Goal: Information Seeking & Learning: Learn about a topic

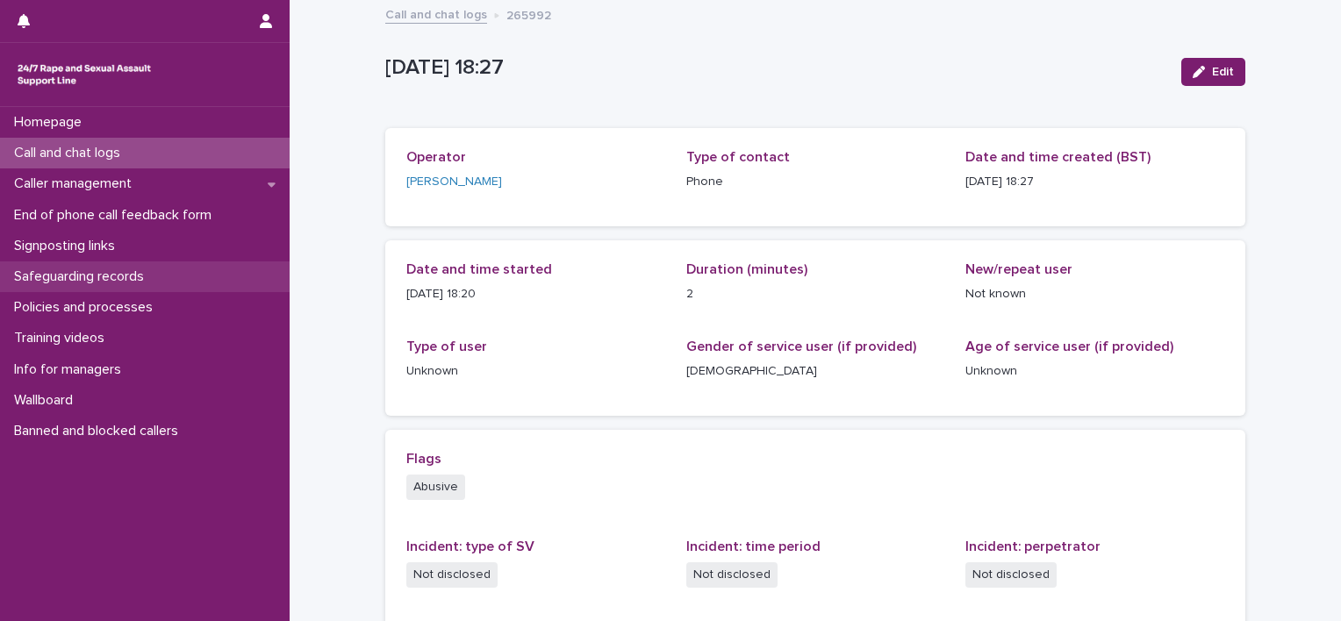
click at [103, 275] on p "Safeguarding records" at bounding box center [82, 276] width 151 height 17
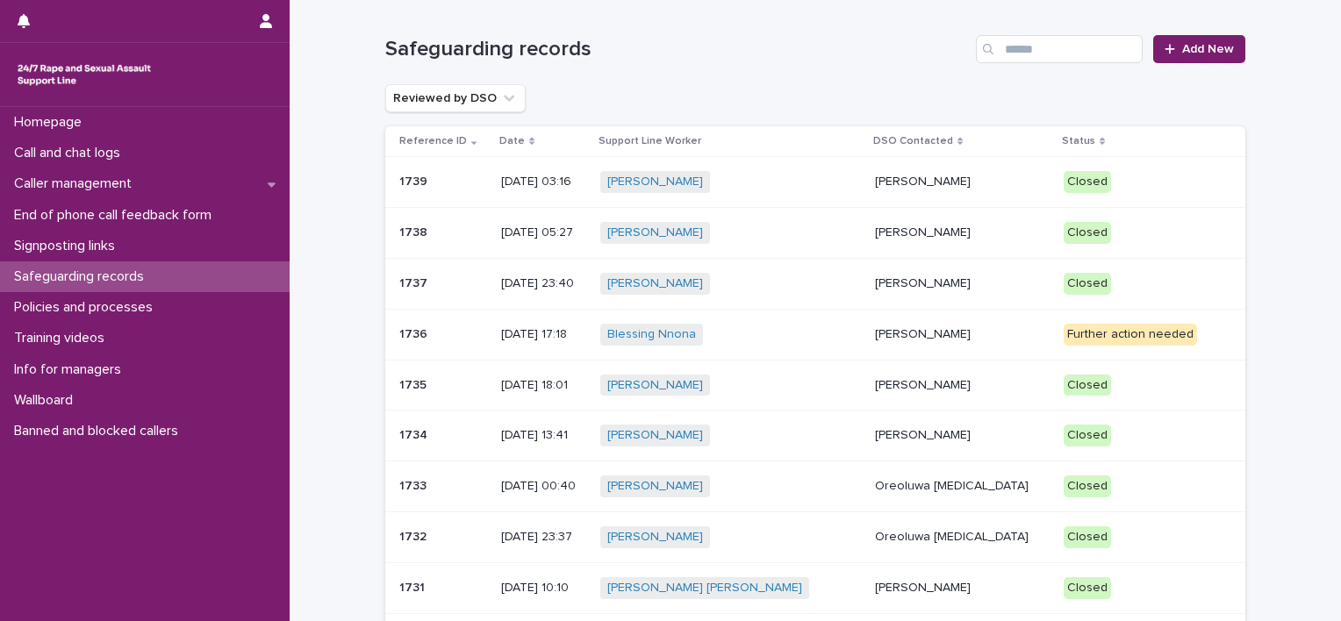
click at [868, 183] on td "Mopelola Adeniji" at bounding box center [962, 182] width 188 height 51
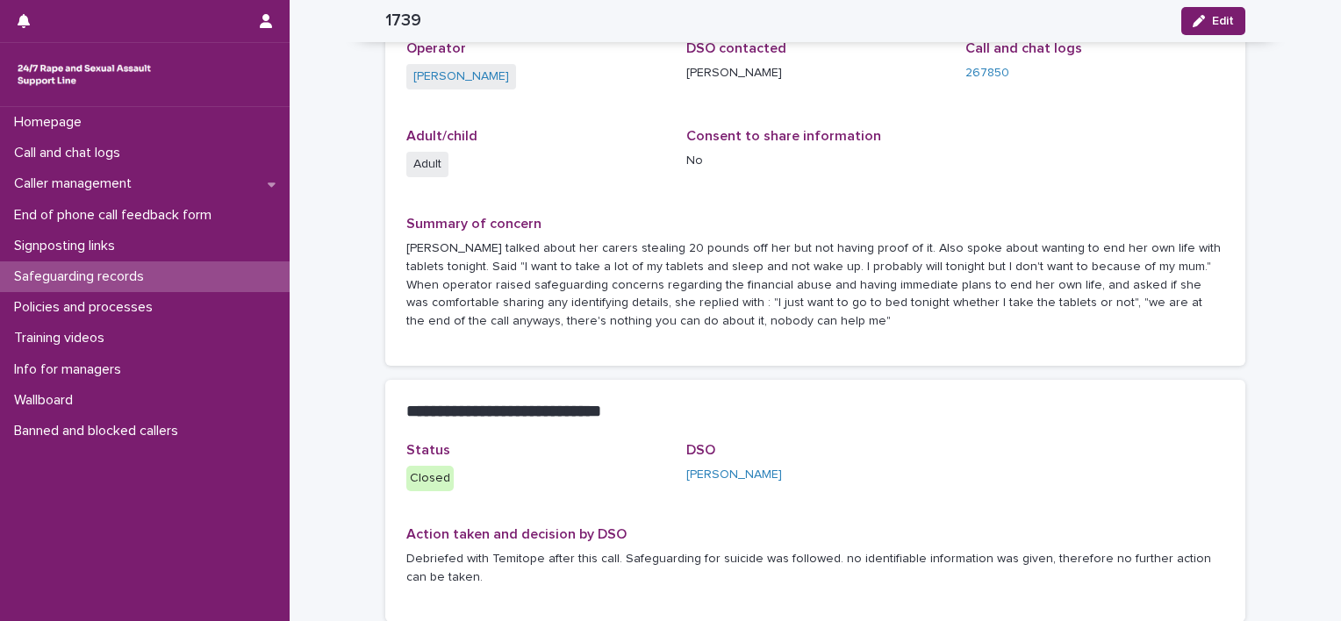
scroll to position [88, 0]
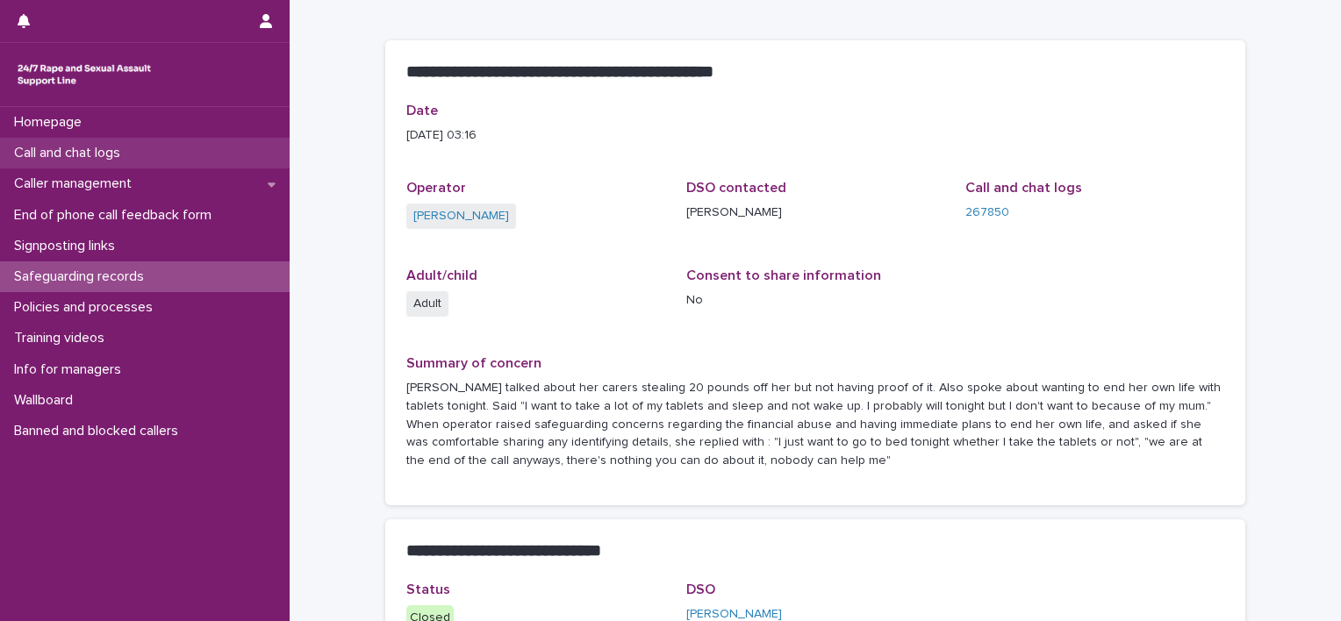
click at [148, 156] on div "Call and chat logs" at bounding box center [145, 153] width 290 height 31
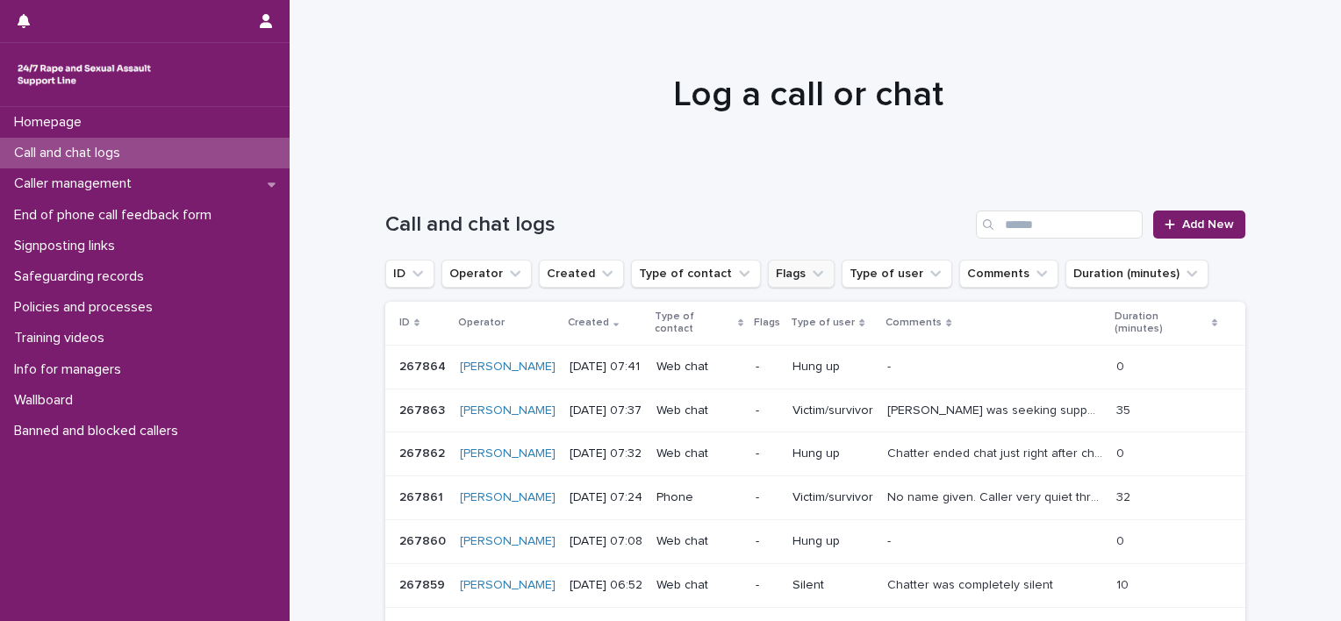
click at [809, 275] on icon "Flags" at bounding box center [818, 274] width 18 height 18
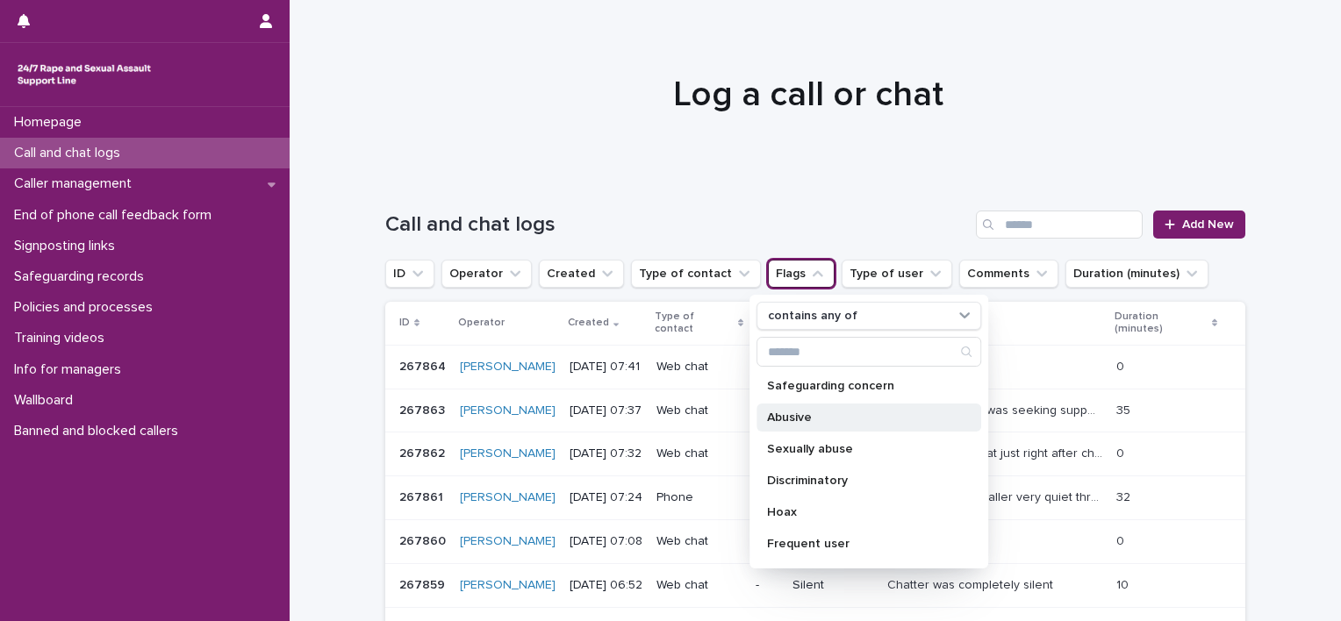
click at [814, 421] on p "Abusive" at bounding box center [860, 417] width 186 height 12
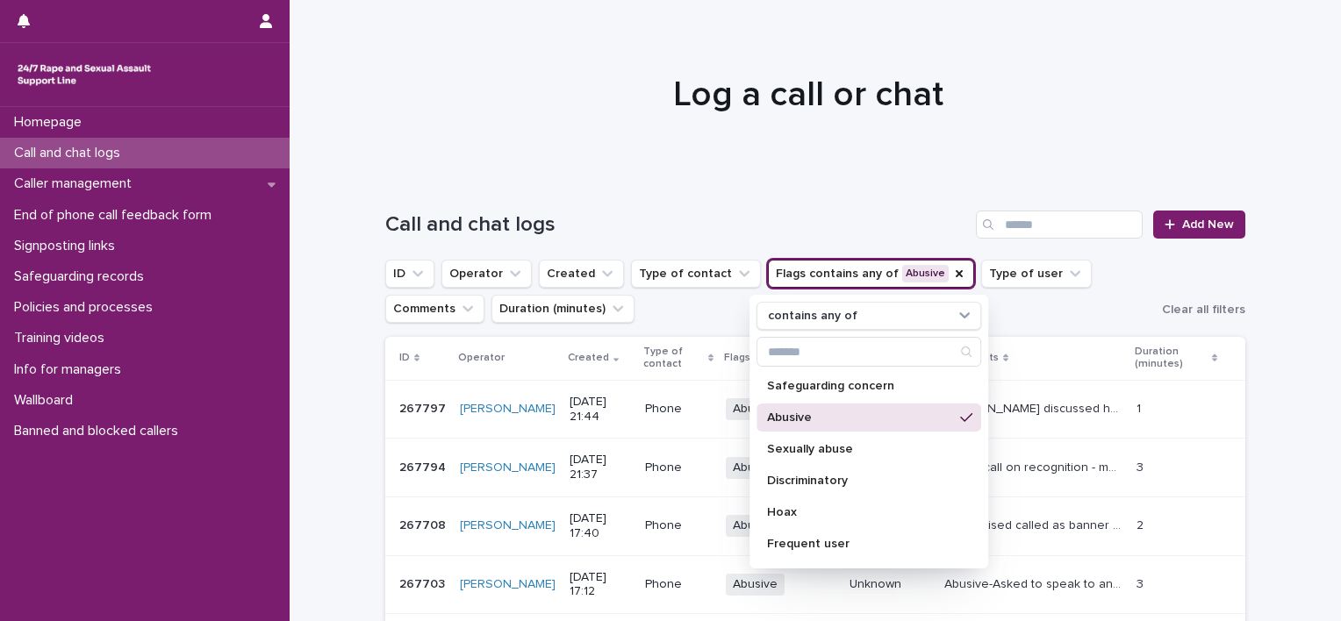
click at [679, 316] on ul "ID Operator Created Type of contact Flags contains any of Abusive contains any …" at bounding box center [770, 291] width 776 height 70
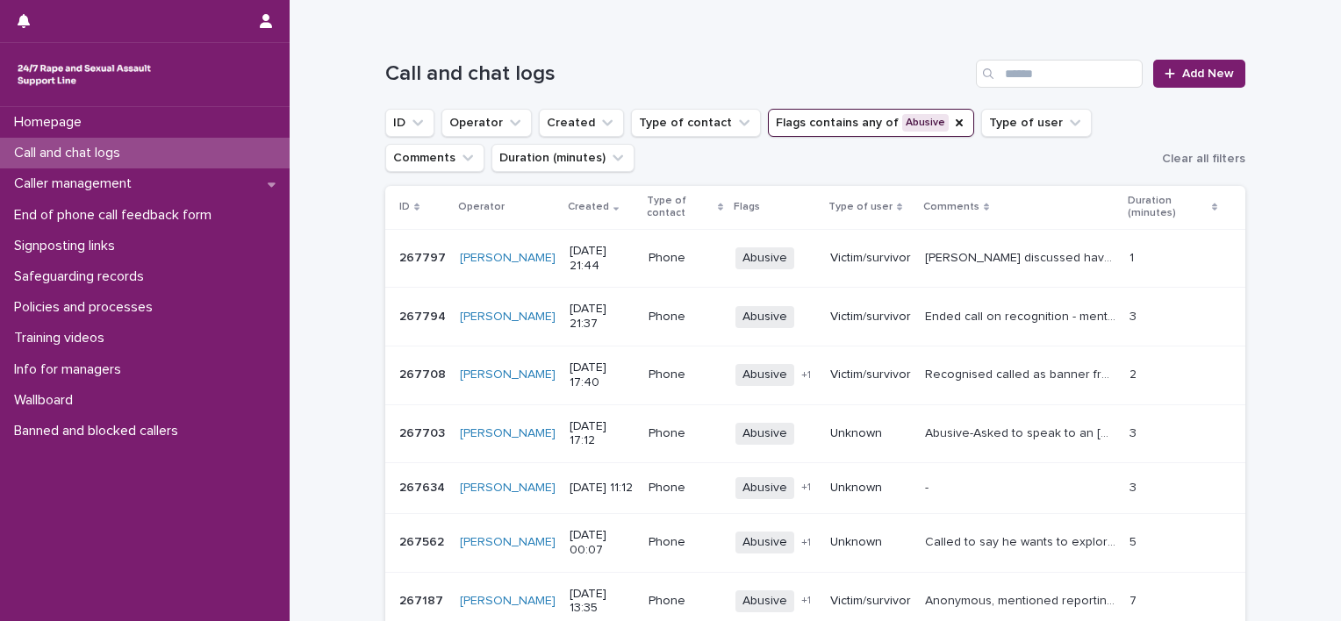
scroll to position [259, 0]
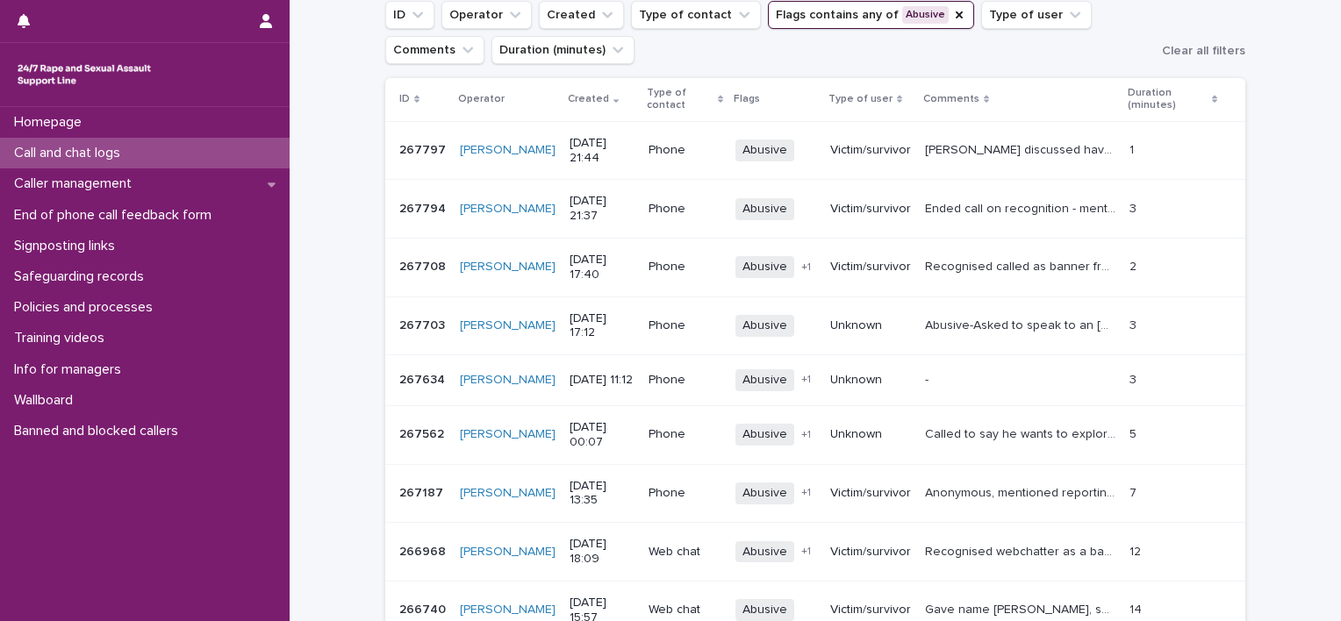
click at [983, 208] on p "Ended call on recognition - mention of autism assessment" at bounding box center [1022, 207] width 194 height 18
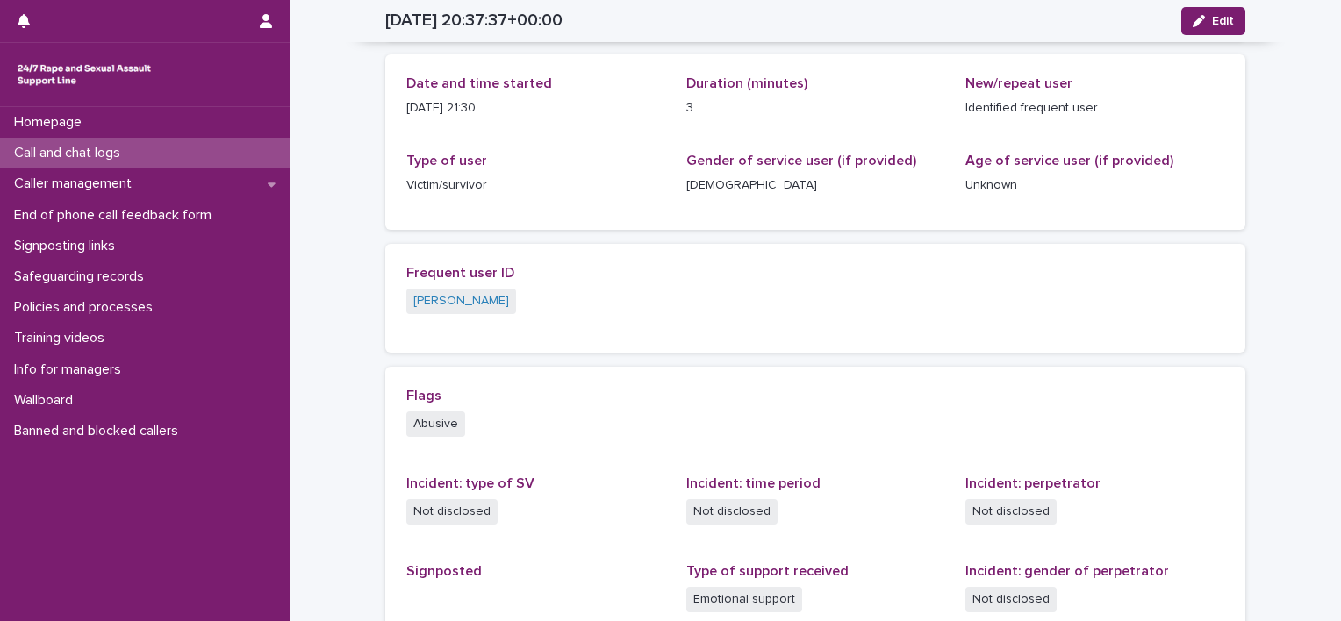
scroll to position [181, 0]
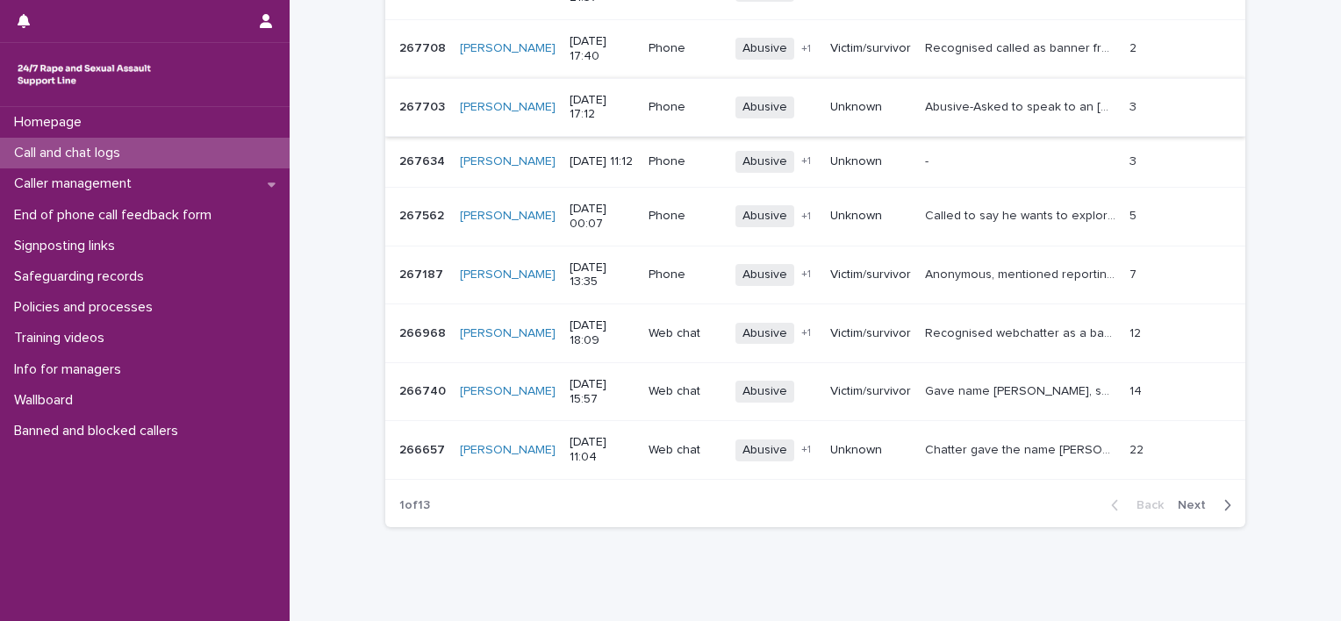
scroll to position [522, 0]
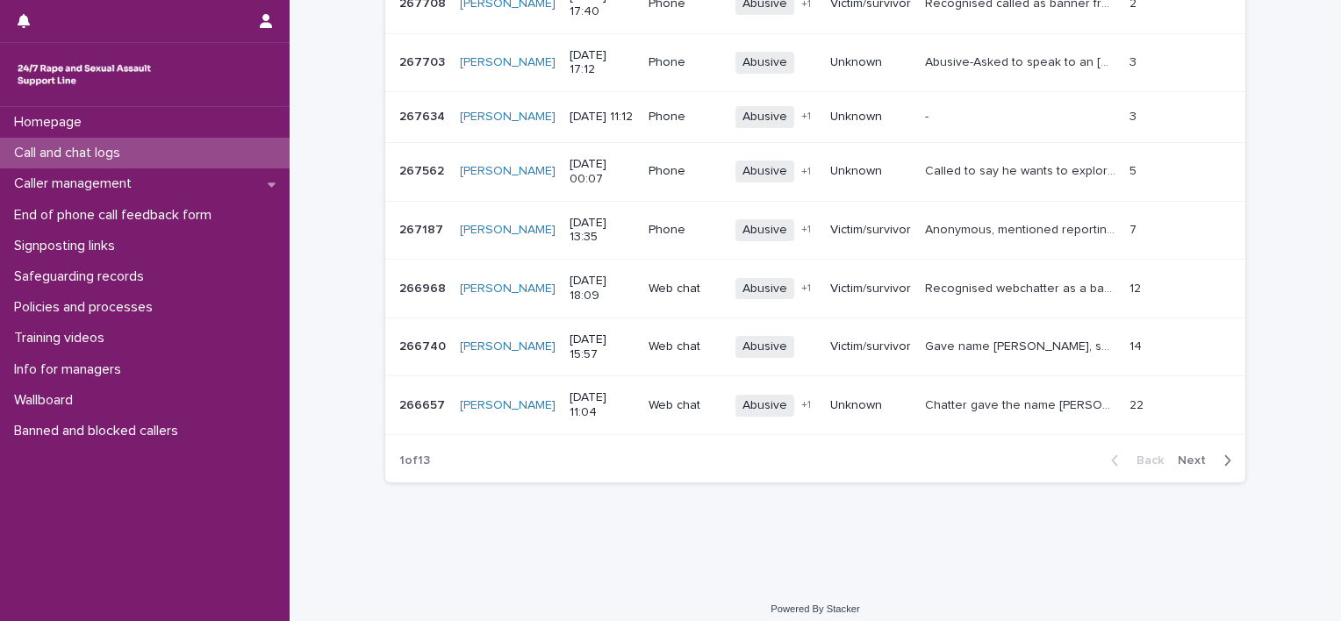
click at [1199, 458] on span "Next" at bounding box center [1196, 460] width 39 height 12
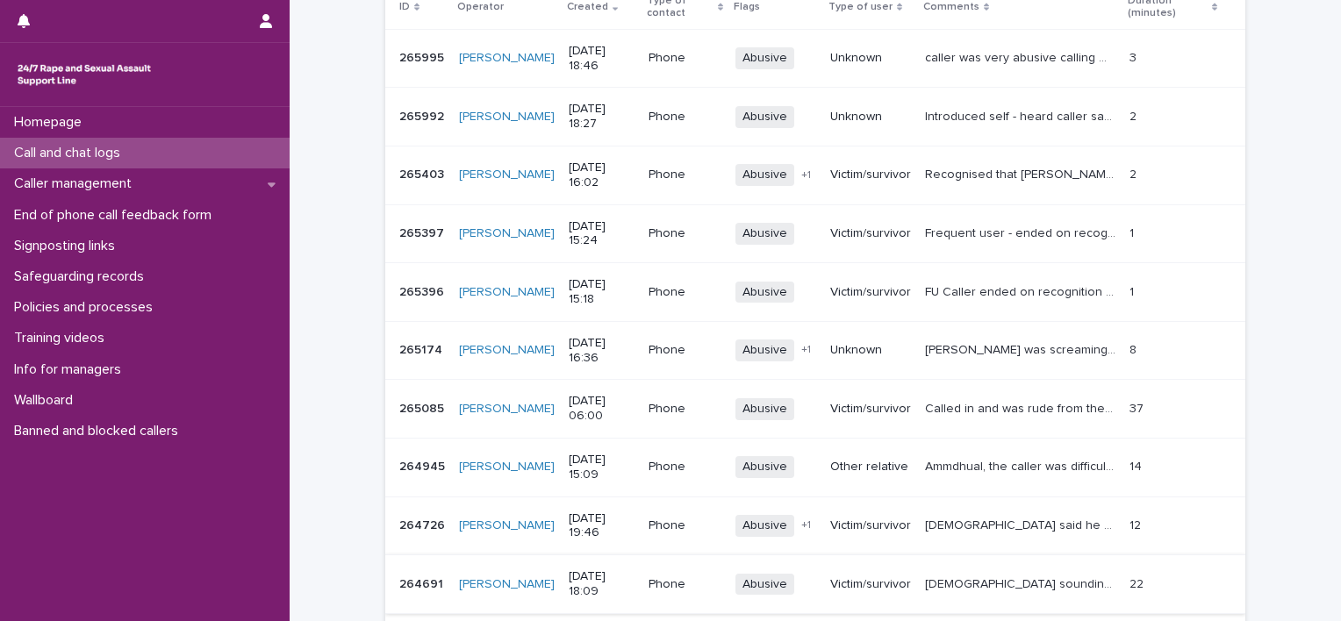
scroll to position [439, 0]
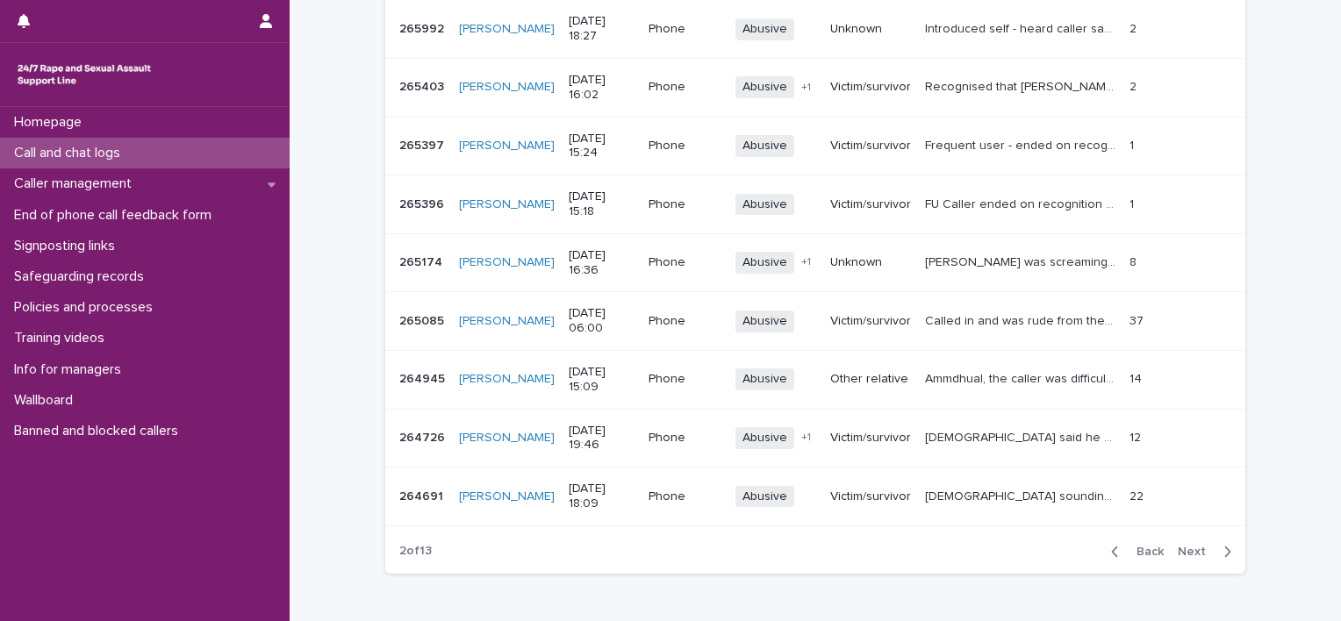
click at [1183, 546] on span "Next" at bounding box center [1196, 552] width 39 height 12
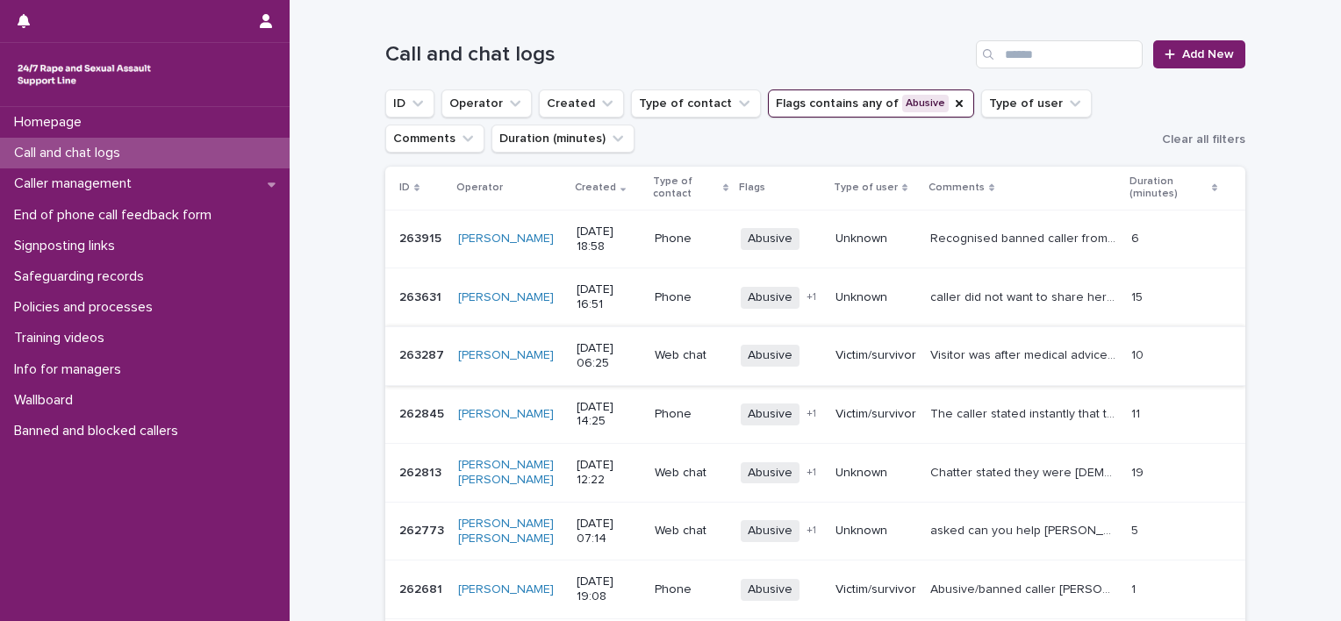
scroll to position [163, 0]
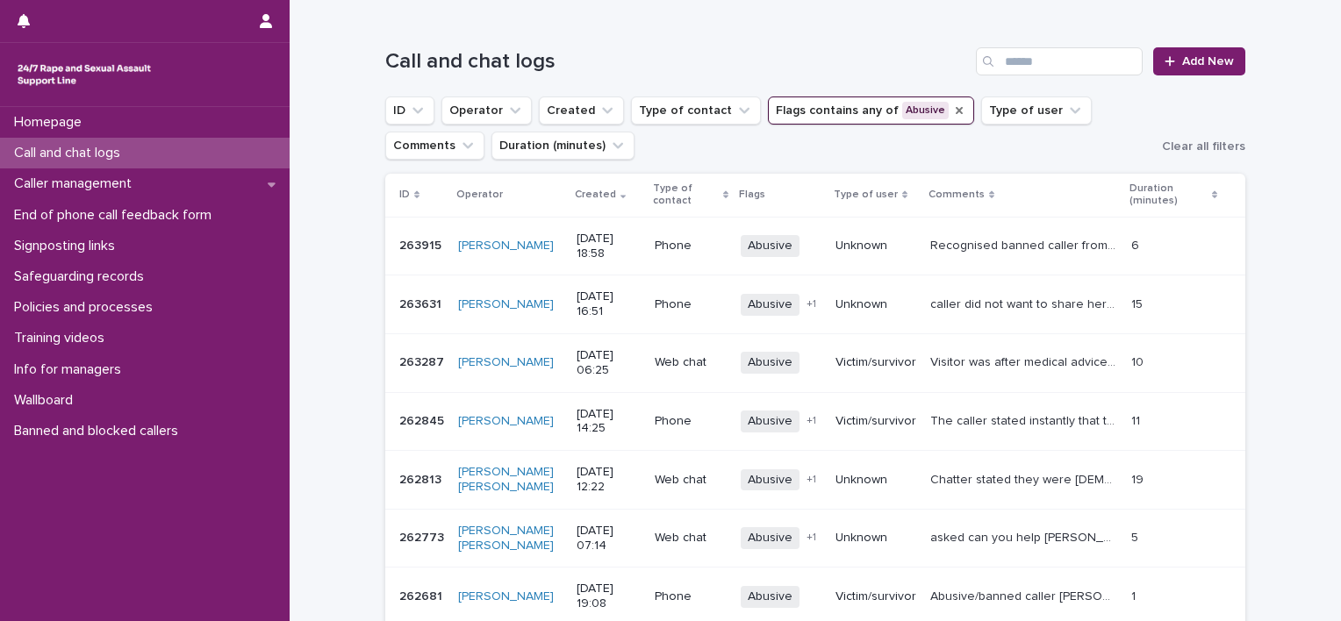
click at [952, 105] on icon "Flags" at bounding box center [959, 111] width 14 height 14
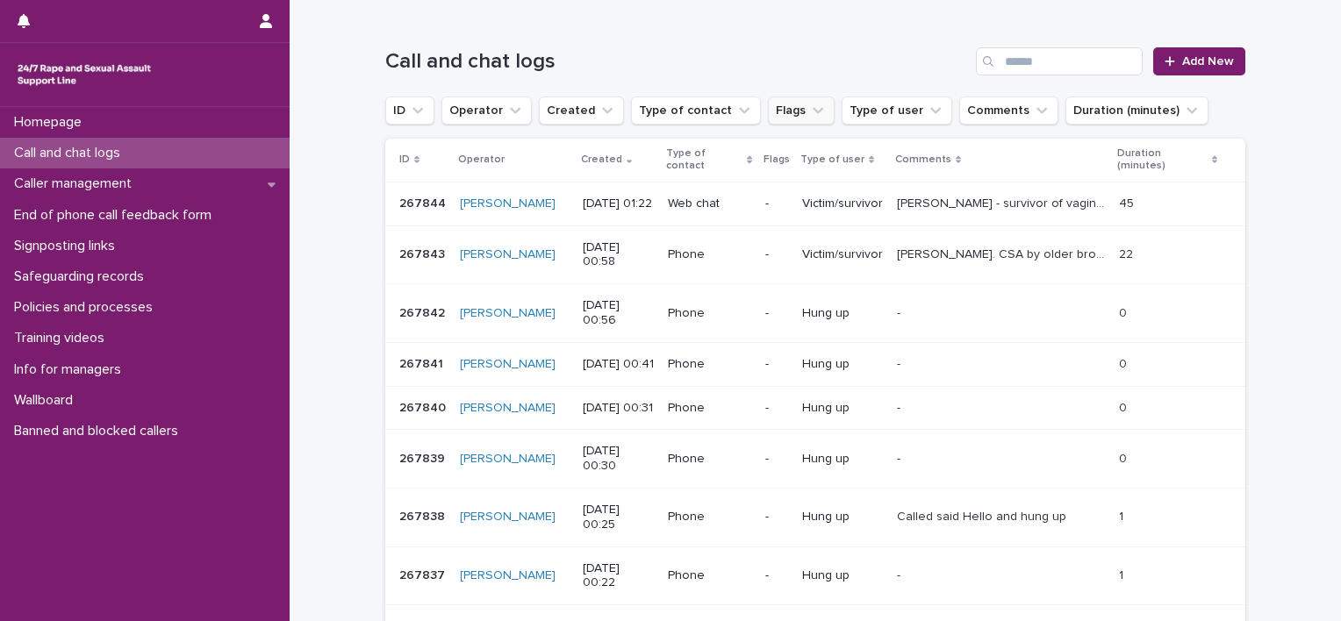
click at [768, 112] on button "Flags" at bounding box center [801, 111] width 67 height 28
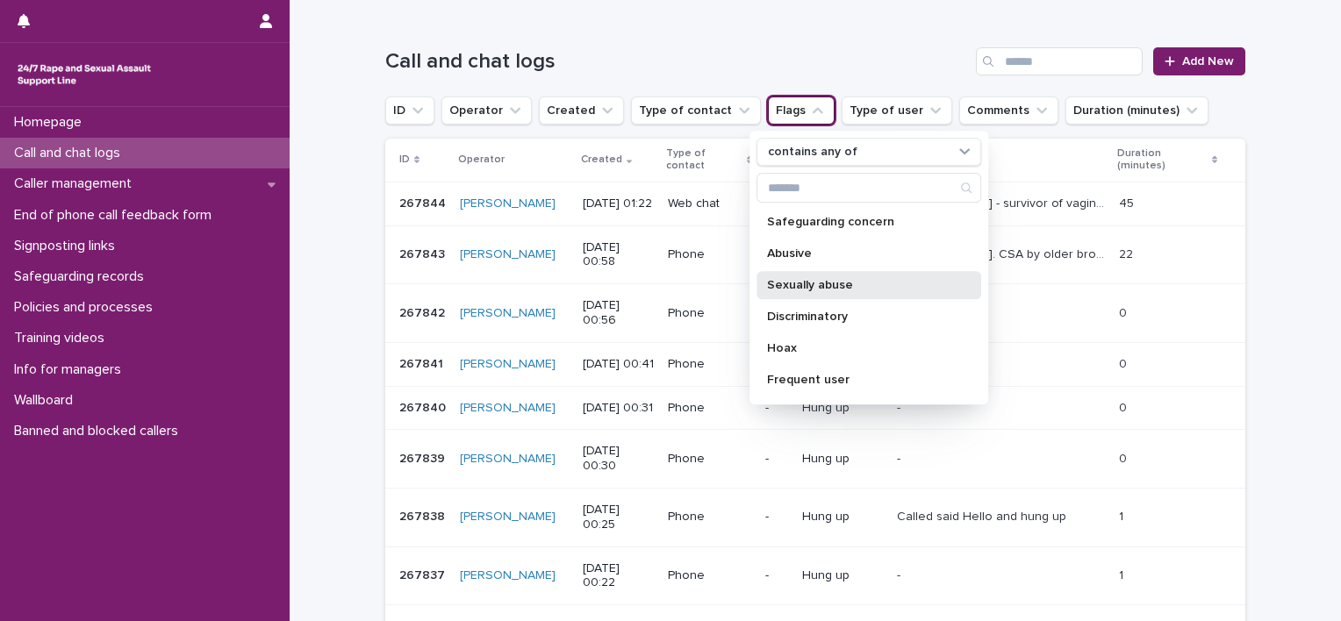
click at [836, 284] on p "Sexually abuse" at bounding box center [860, 285] width 186 height 12
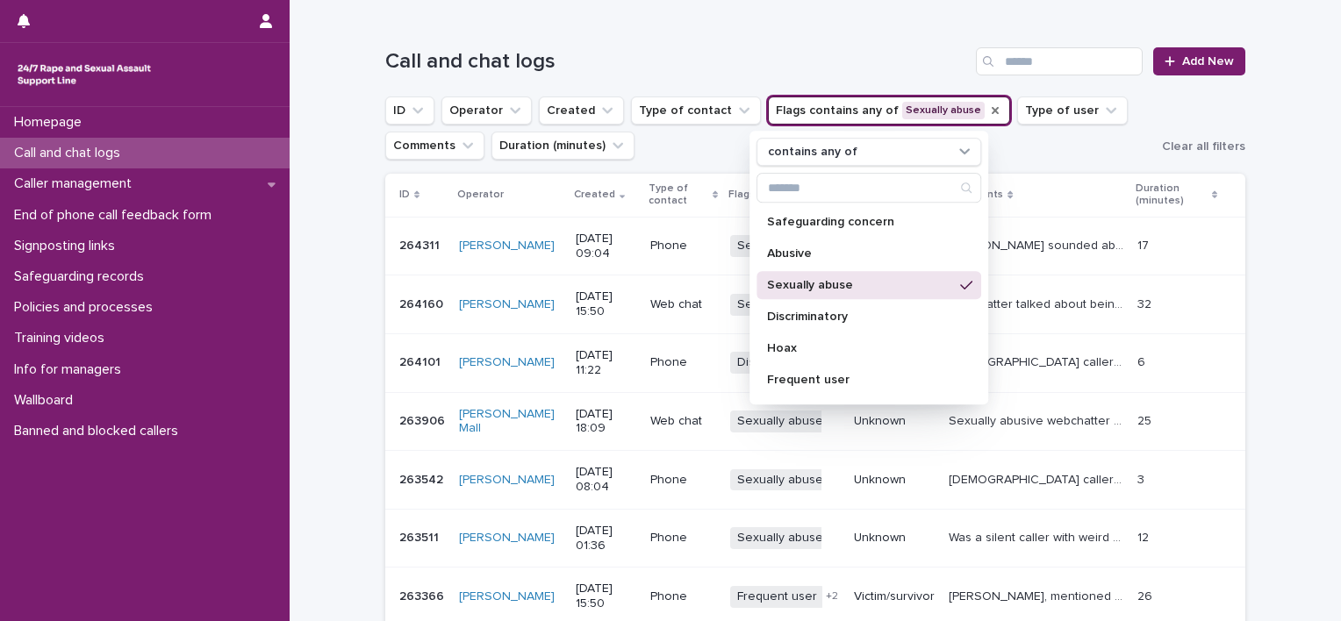
click at [687, 147] on ul "ID Operator Created Type of contact Flags contains any of Sexually abuse contai…" at bounding box center [770, 128] width 776 height 70
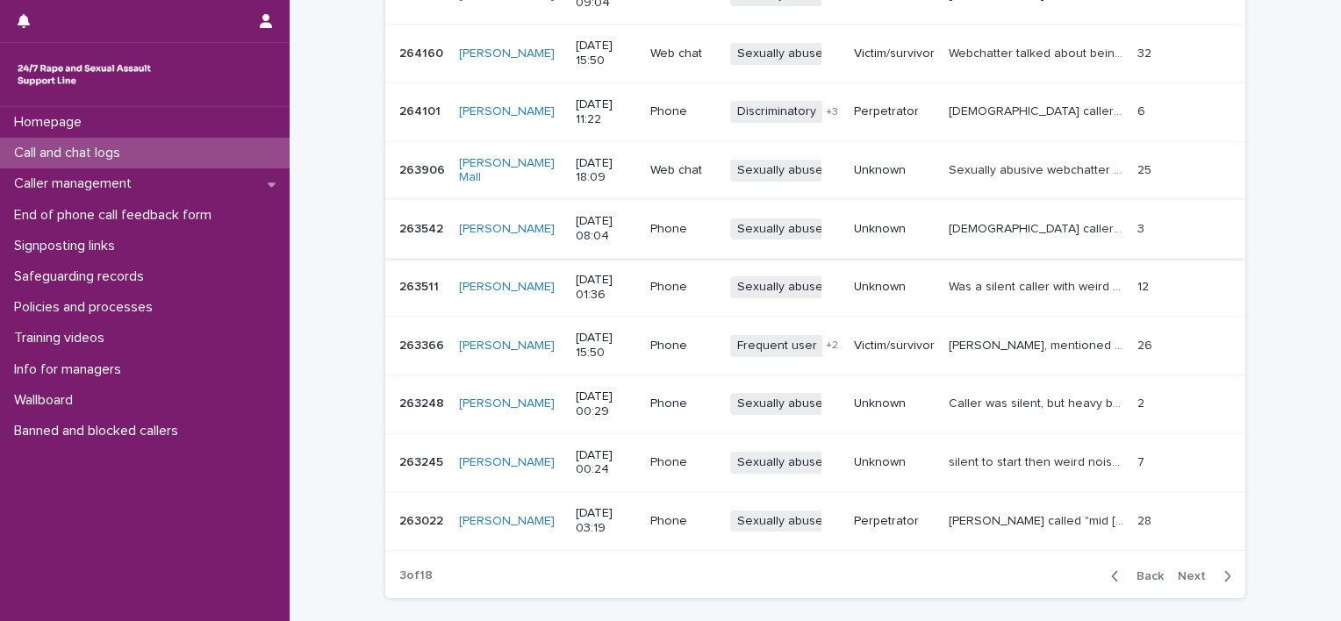
scroll to position [540, 0]
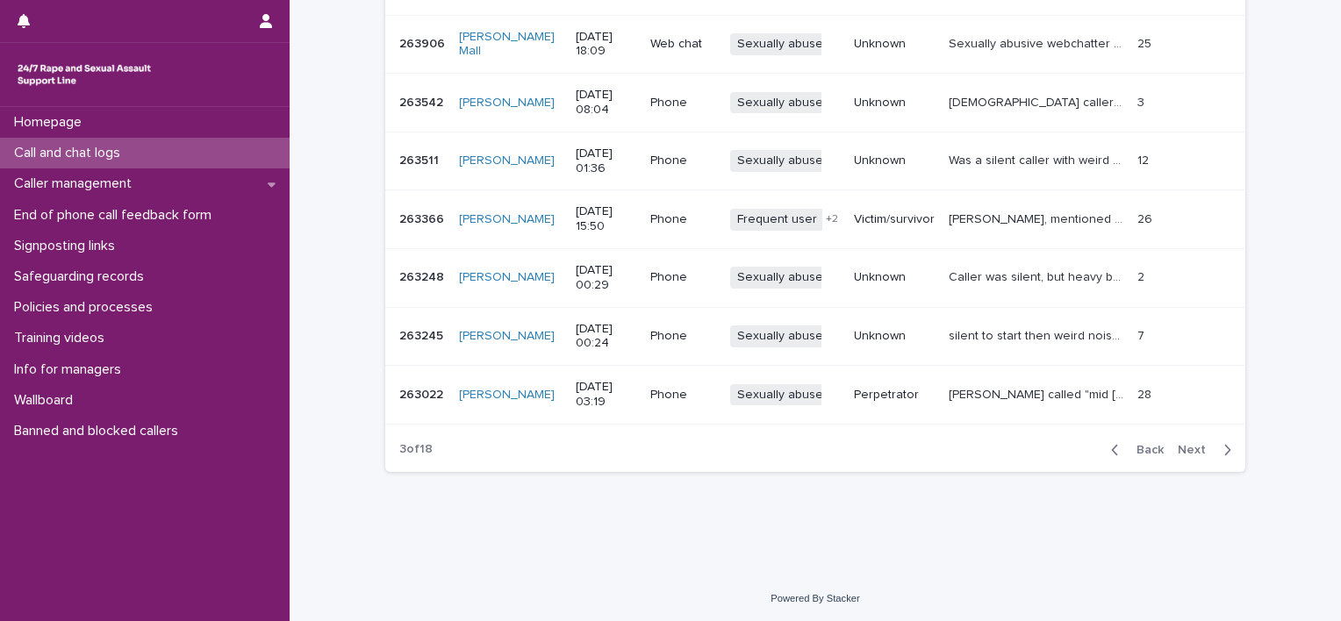
click at [1190, 456] on div "Back Next" at bounding box center [1171, 450] width 148 height 44
click at [1190, 444] on span "Next" at bounding box center [1196, 450] width 39 height 12
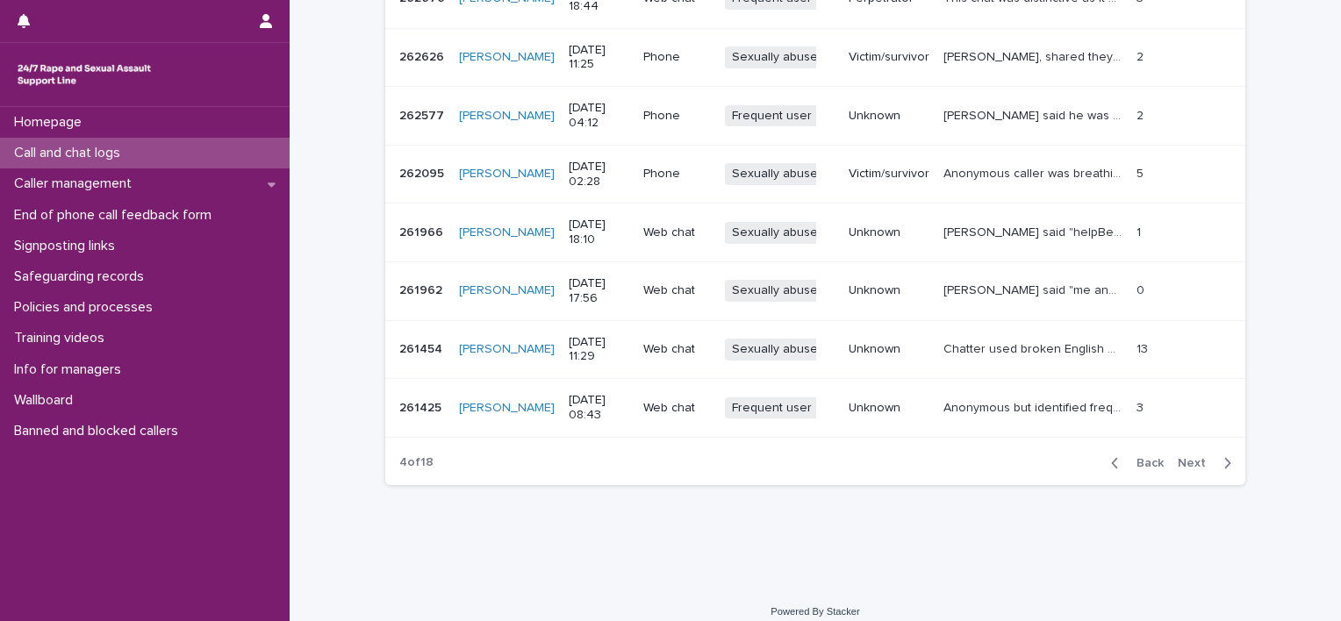
scroll to position [540, 0]
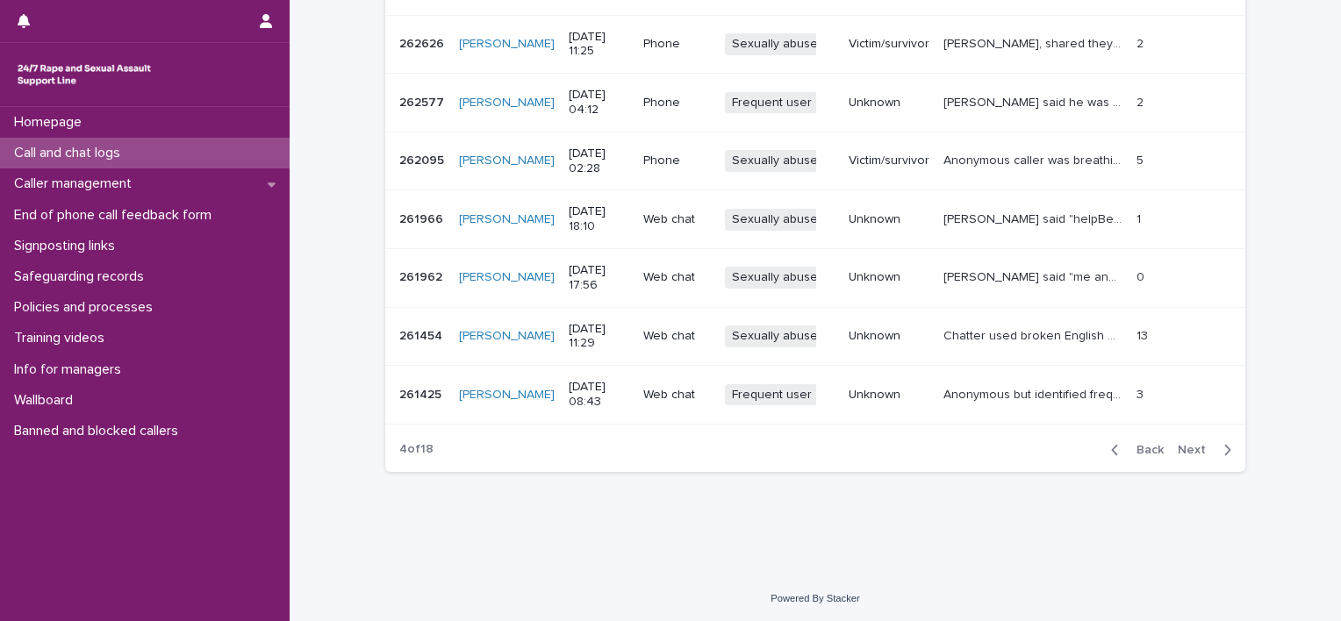
click at [1115, 447] on div "button" at bounding box center [1118, 450] width 15 height 16
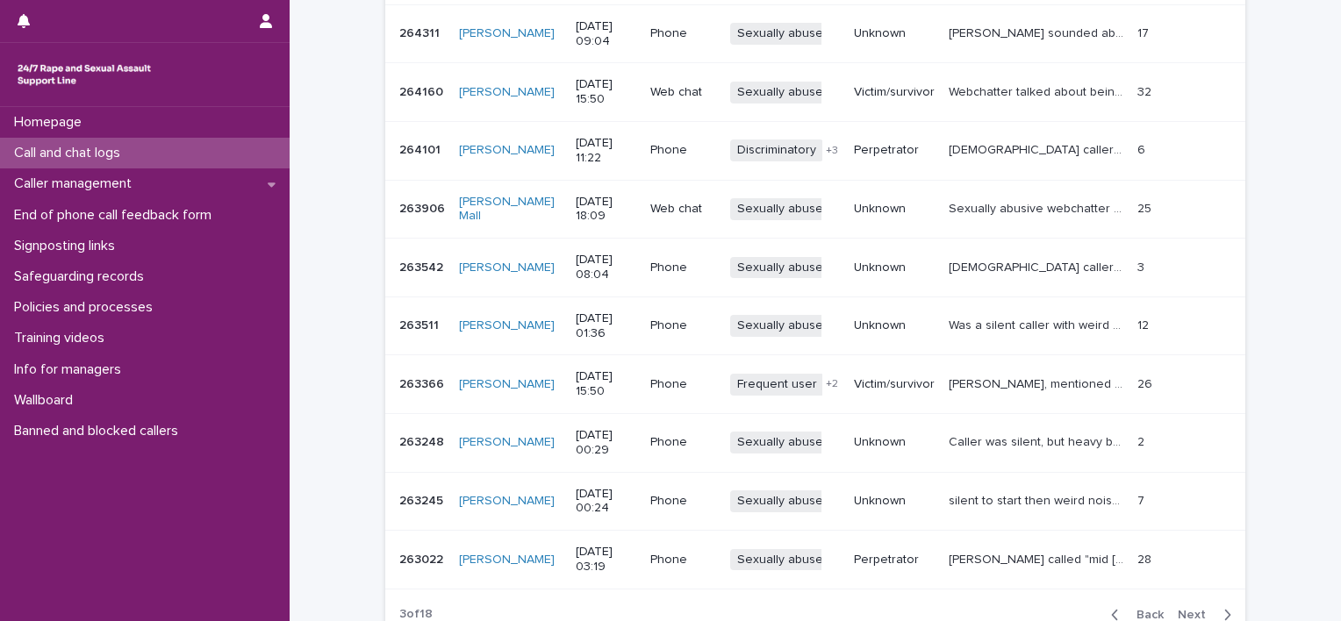
scroll to position [540, 0]
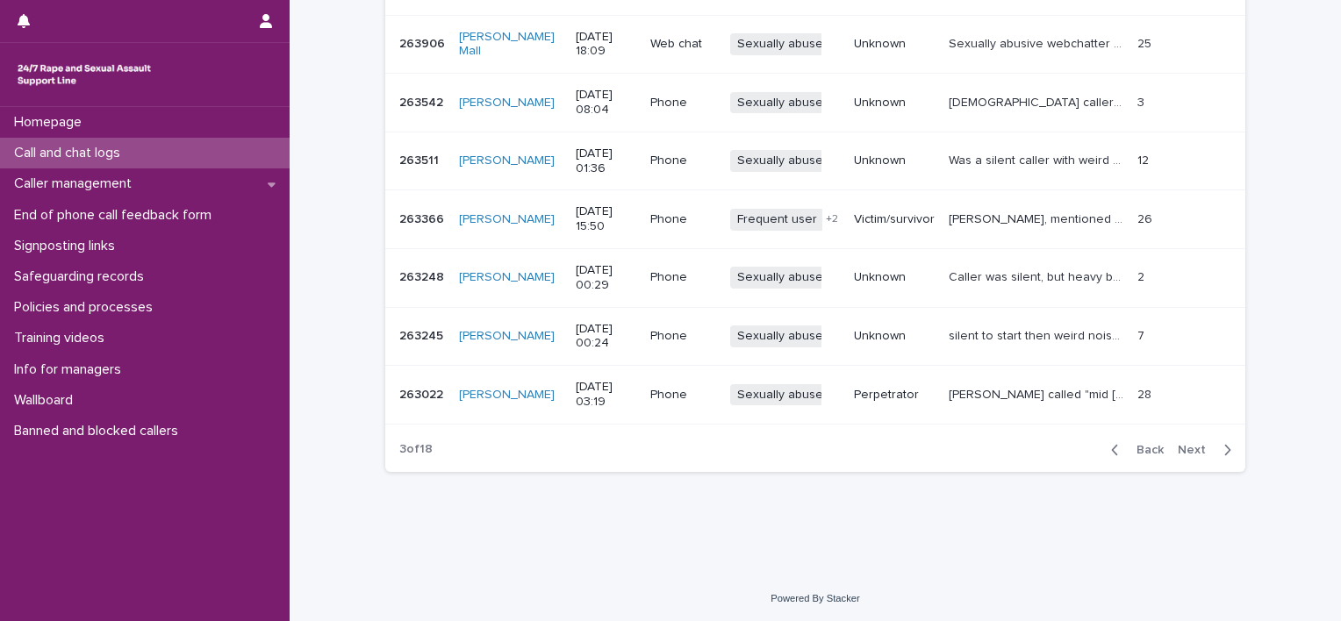
click at [1127, 438] on div "Back Next" at bounding box center [1171, 450] width 148 height 44
click at [1160, 451] on button "Back" at bounding box center [1134, 450] width 74 height 16
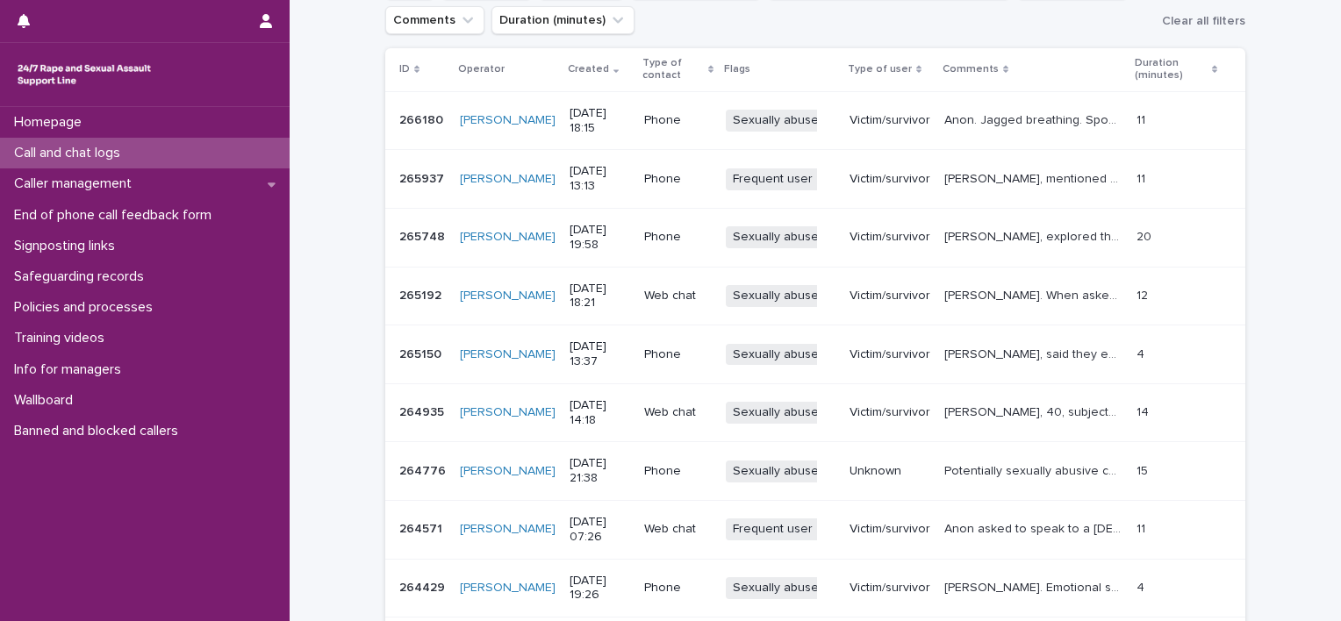
scroll to position [277, 0]
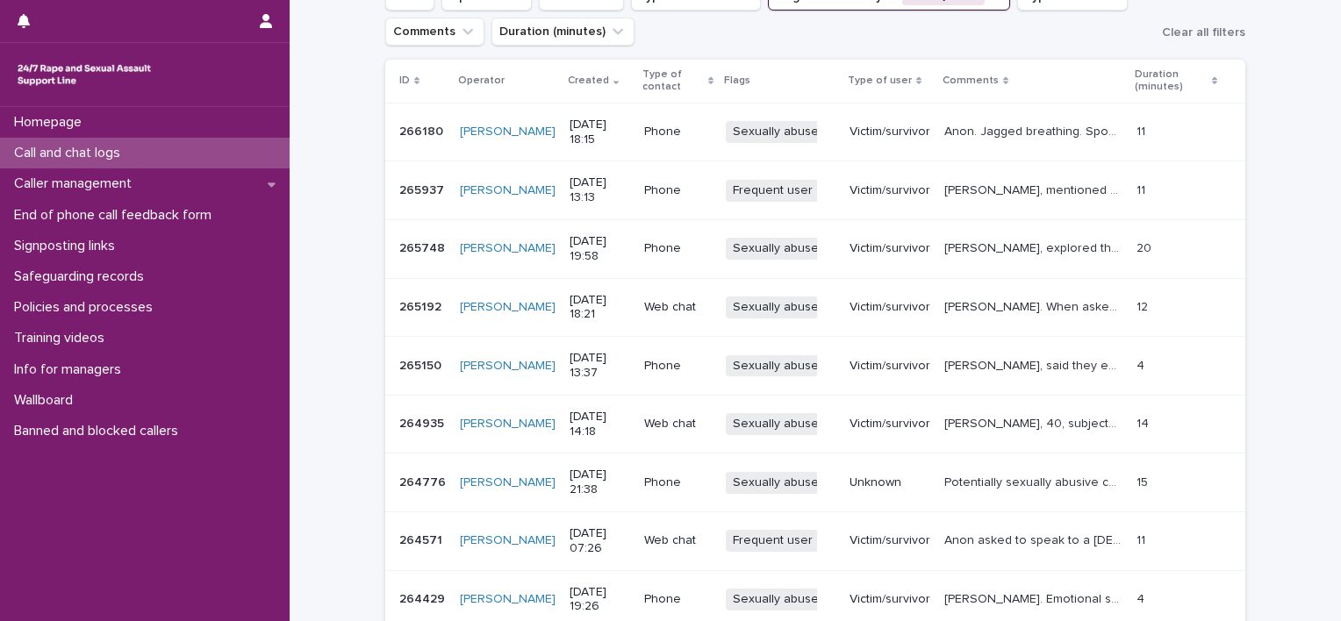
click at [998, 249] on p "Alison, explored the rape and sexual abuse as a child which started at 5, how t…" at bounding box center [1035, 247] width 182 height 18
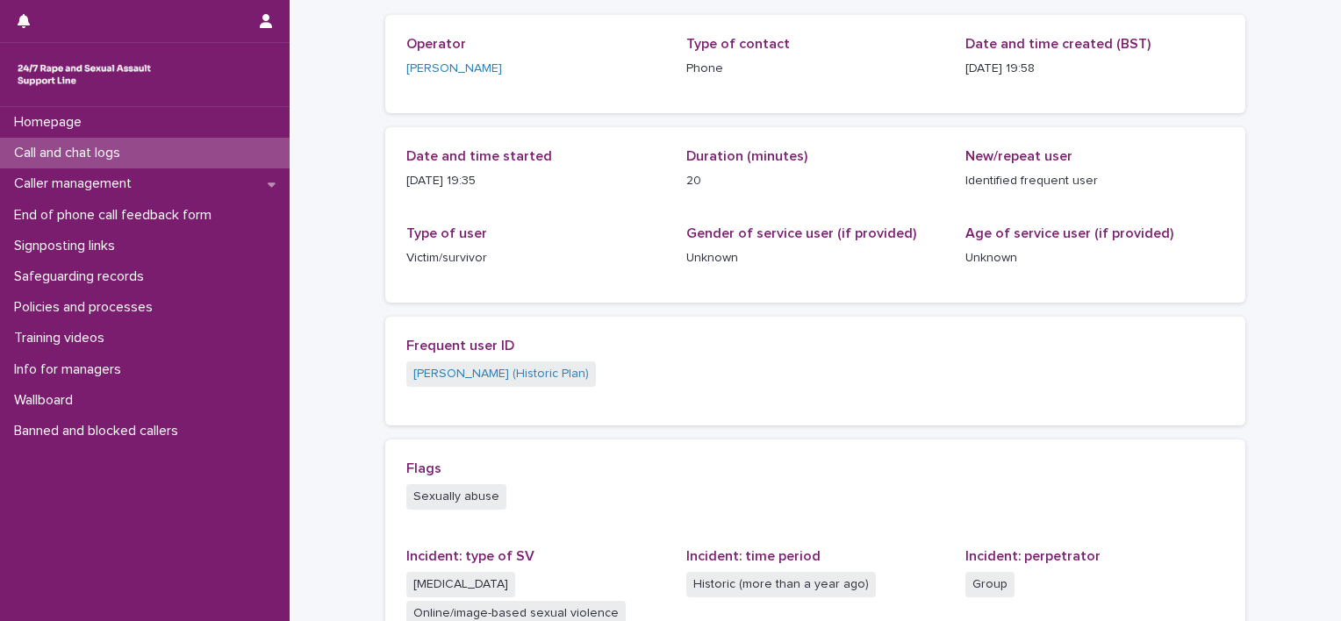
scroll to position [351, 0]
